Goal: Find specific page/section: Find specific page/section

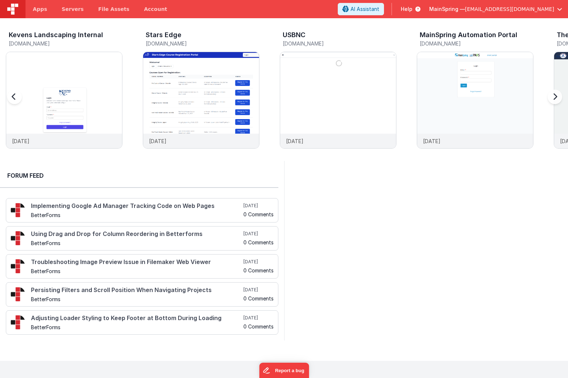
click at [44, 31] on h3 "Kevens Landscaping Internal" at bounding box center [56, 34] width 94 height 7
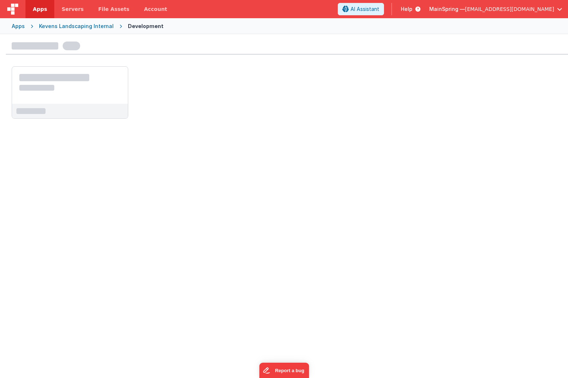
click at [84, 26] on div "Kevens Landscaping Internal" at bounding box center [76, 26] width 75 height 7
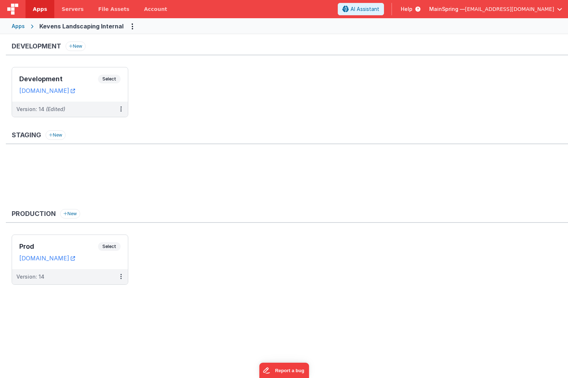
click at [20, 27] on div "Apps" at bounding box center [18, 26] width 13 height 7
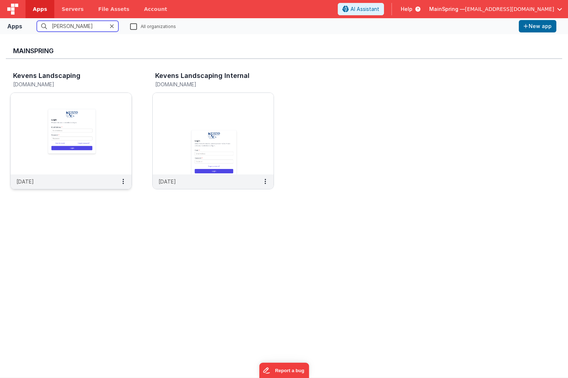
type input "[PERSON_NAME]"
click at [59, 126] on img at bounding box center [71, 134] width 121 height 82
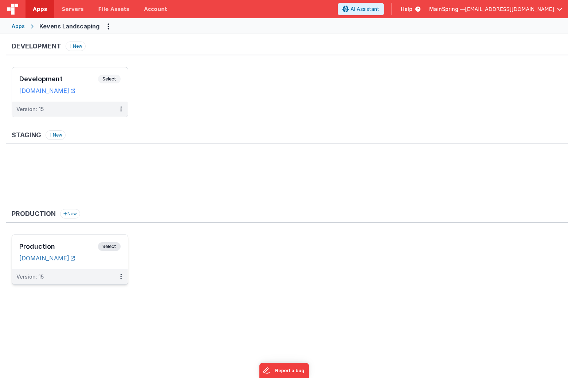
click at [66, 260] on link "[DOMAIN_NAME]" at bounding box center [47, 258] width 56 height 7
